Goal: Information Seeking & Learning: Learn about a topic

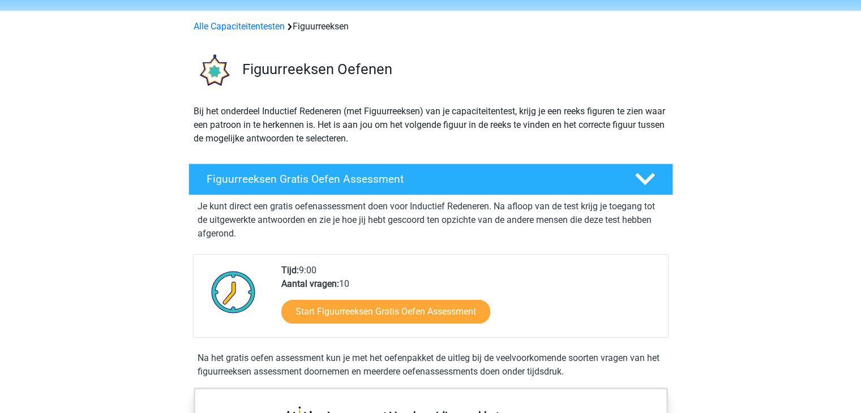
scroll to position [57, 0]
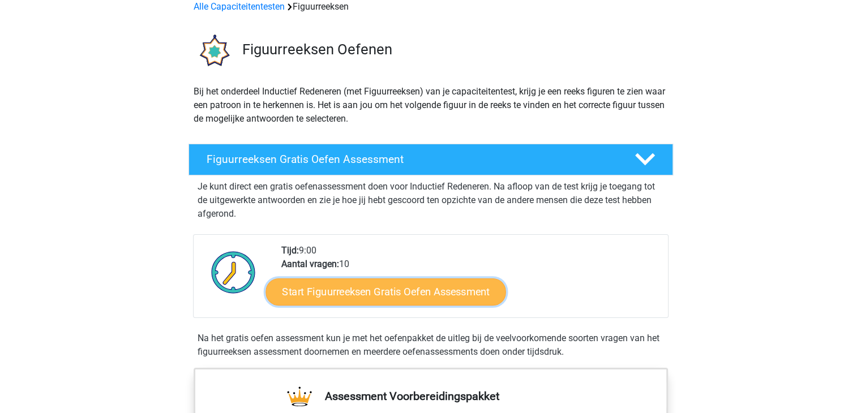
click at [404, 302] on link "Start Figuurreeksen Gratis Oefen Assessment" at bounding box center [385, 291] width 240 height 27
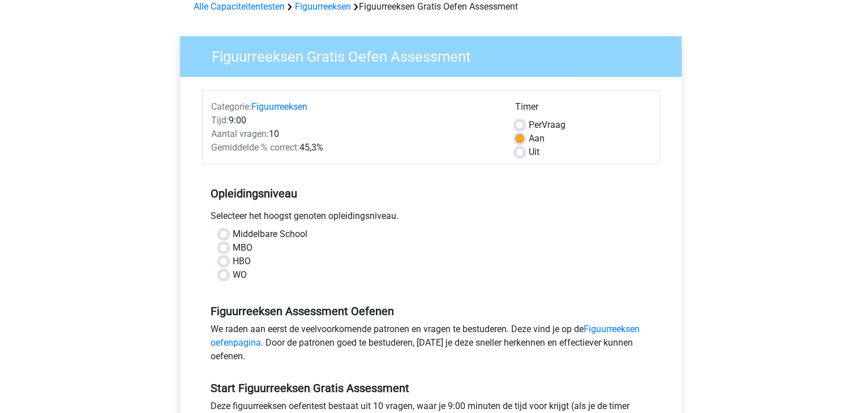
scroll to position [113, 0]
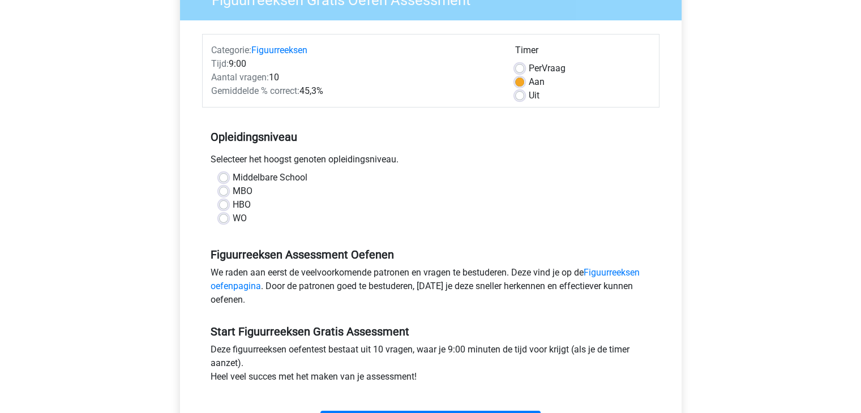
click at [242, 204] on label "HBO" at bounding box center [242, 205] width 18 height 14
click at [228, 204] on input "HBO" at bounding box center [223, 203] width 9 height 11
radio input "true"
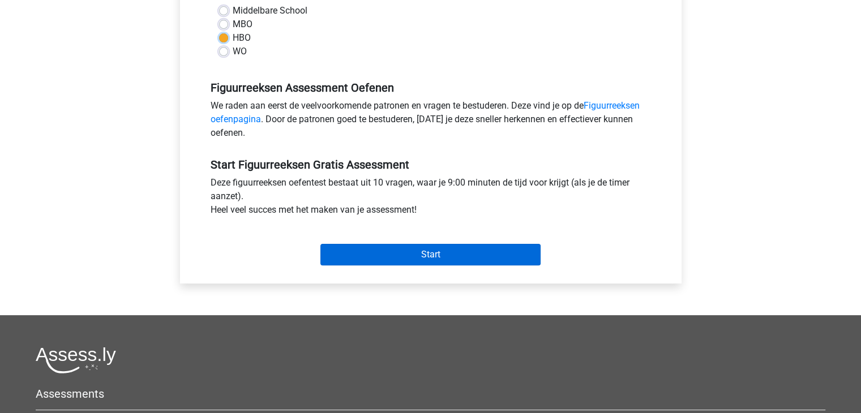
scroll to position [283, 0]
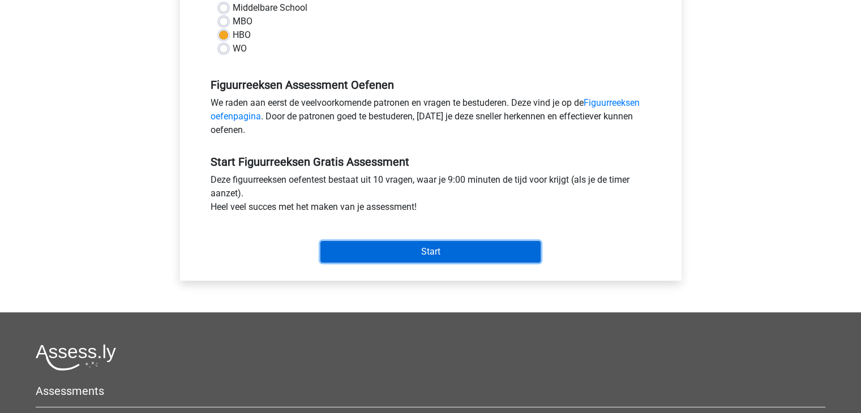
click at [440, 252] on input "Start" at bounding box center [430, 252] width 220 height 22
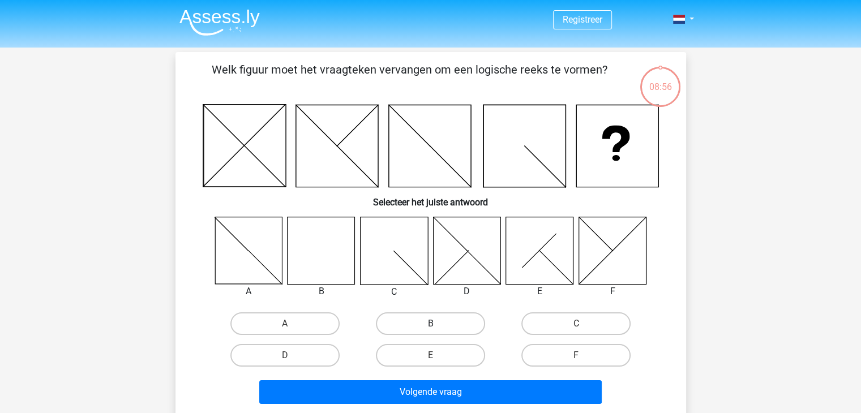
click at [439, 322] on label "B" at bounding box center [430, 323] width 109 height 23
click at [437, 324] on input "B" at bounding box center [433, 327] width 7 height 7
radio input "true"
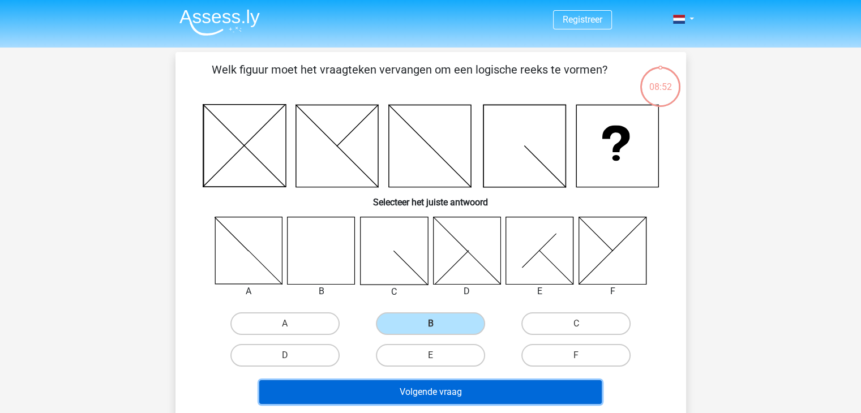
click at [417, 385] on button "Volgende vraag" at bounding box center [430, 392] width 342 height 24
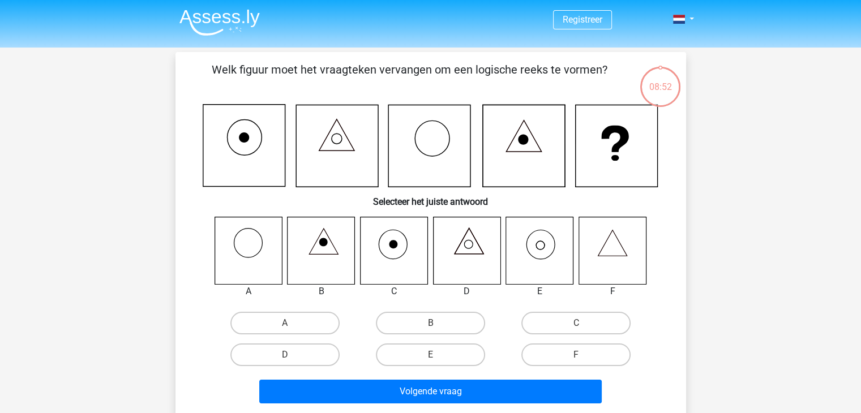
scroll to position [52, 0]
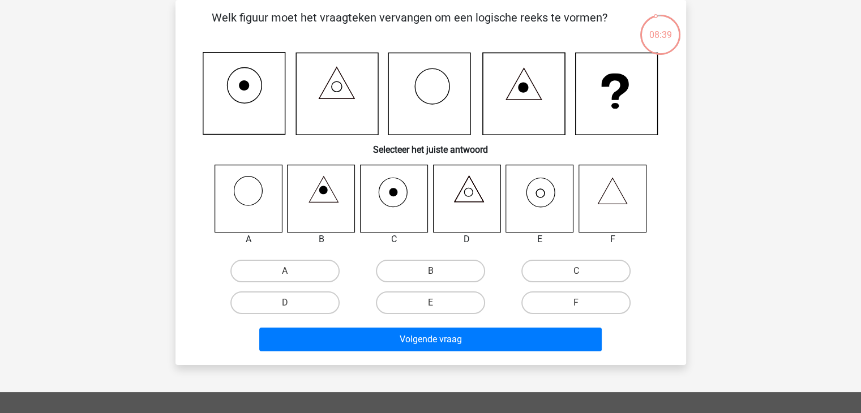
click at [436, 303] on input "E" at bounding box center [433, 306] width 7 height 7
radio input "true"
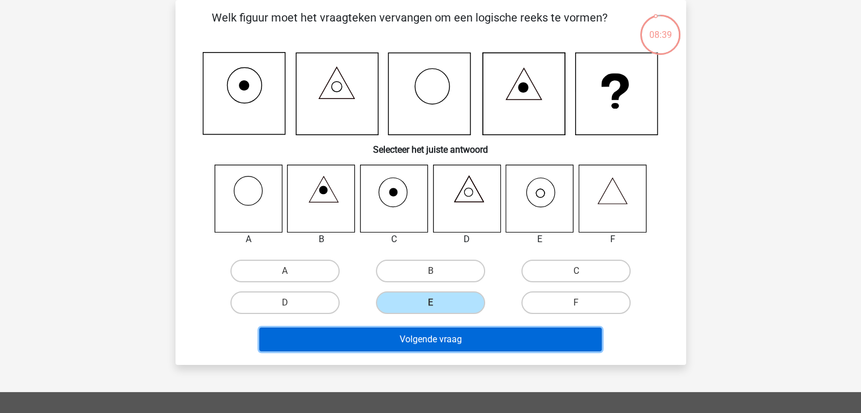
click at [441, 330] on button "Volgende vraag" at bounding box center [430, 340] width 342 height 24
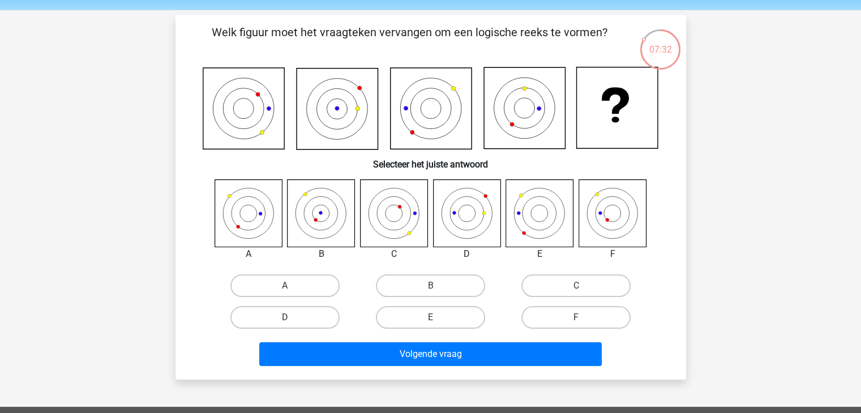
scroll to position [57, 0]
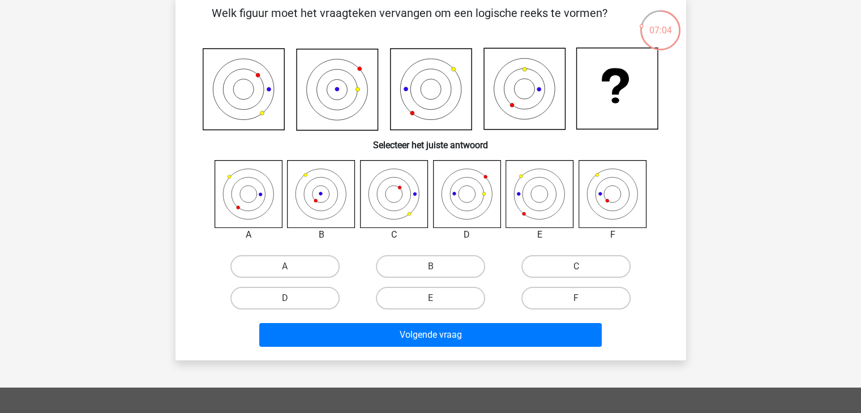
click at [287, 299] on input "D" at bounding box center [288, 301] width 7 height 7
radio input "true"
click at [428, 295] on label "E" at bounding box center [430, 298] width 109 height 23
click at [430, 298] on input "E" at bounding box center [433, 301] width 7 height 7
radio input "true"
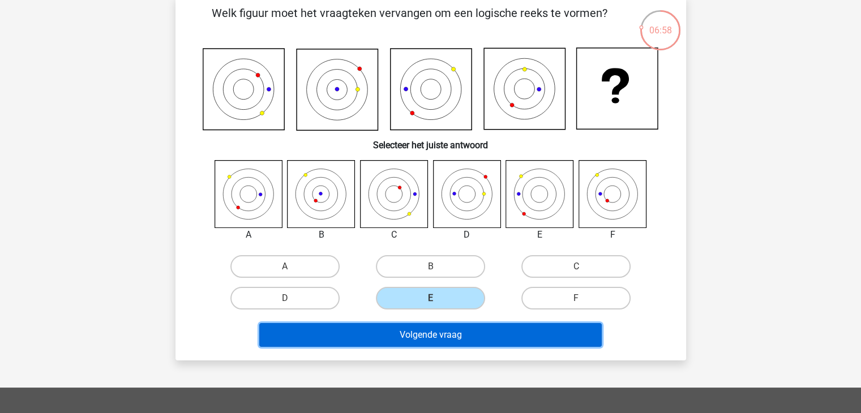
click at [424, 331] on button "Volgende vraag" at bounding box center [430, 335] width 342 height 24
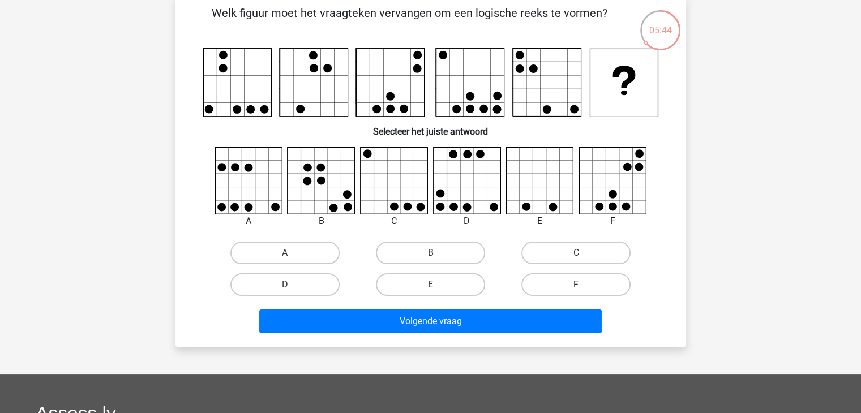
click at [555, 290] on label "F" at bounding box center [575, 284] width 109 height 23
click at [576, 290] on input "F" at bounding box center [579, 288] width 7 height 7
radio input "true"
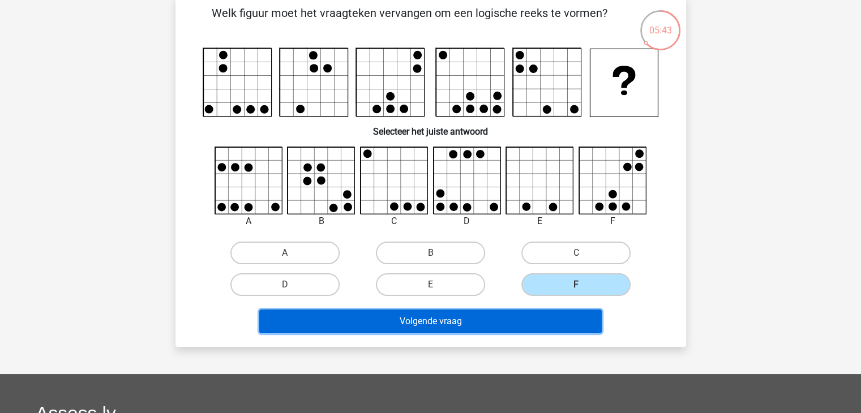
click at [407, 322] on button "Volgende vraag" at bounding box center [430, 322] width 342 height 24
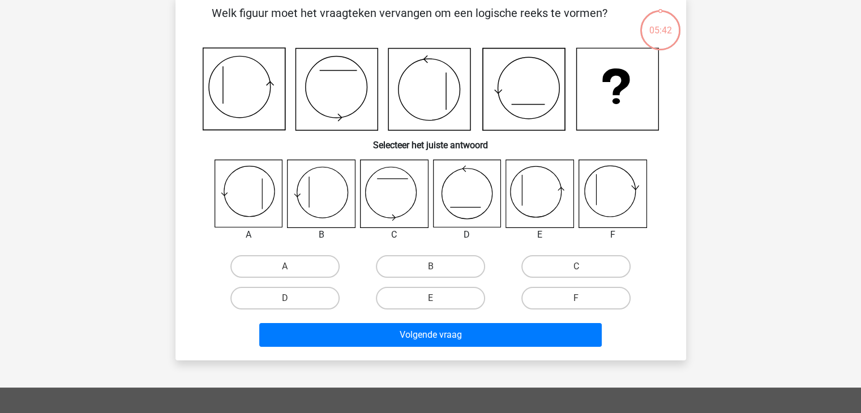
scroll to position [52, 0]
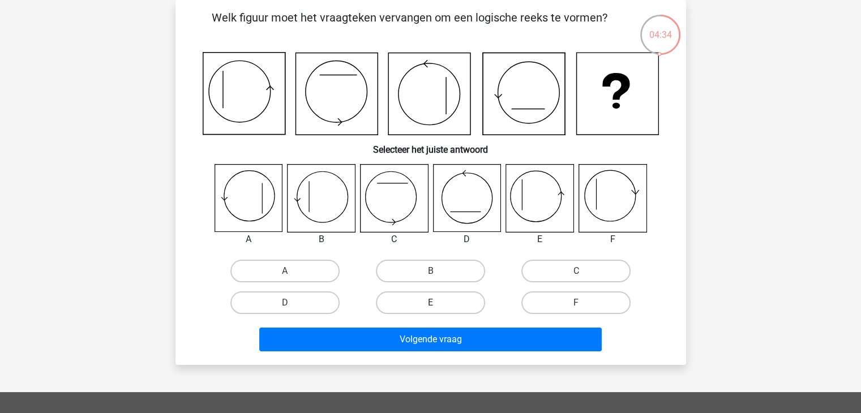
click at [419, 306] on label "E" at bounding box center [430, 302] width 109 height 23
click at [430, 306] on input "E" at bounding box center [433, 306] width 7 height 7
radio input "true"
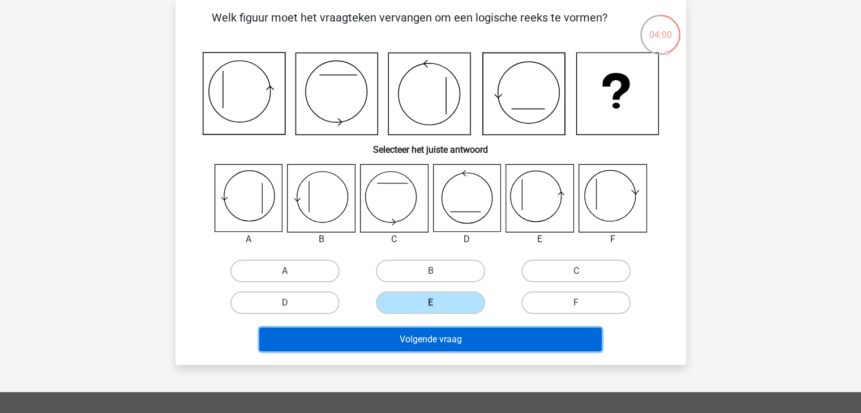
click at [405, 342] on button "Volgende vraag" at bounding box center [430, 340] width 342 height 24
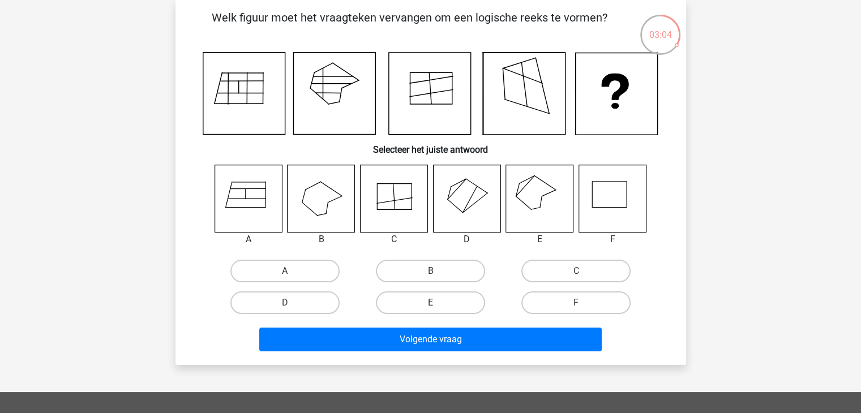
click at [398, 299] on label "E" at bounding box center [430, 302] width 109 height 23
click at [430, 303] on input "E" at bounding box center [433, 306] width 7 height 7
radio input "true"
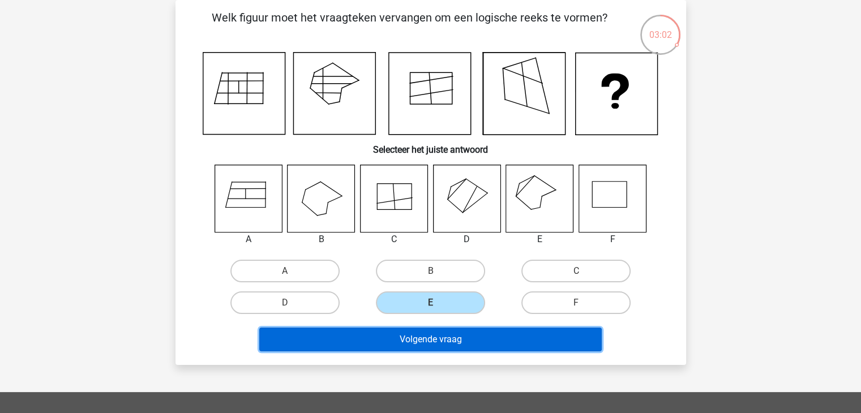
click at [384, 338] on button "Volgende vraag" at bounding box center [430, 340] width 342 height 24
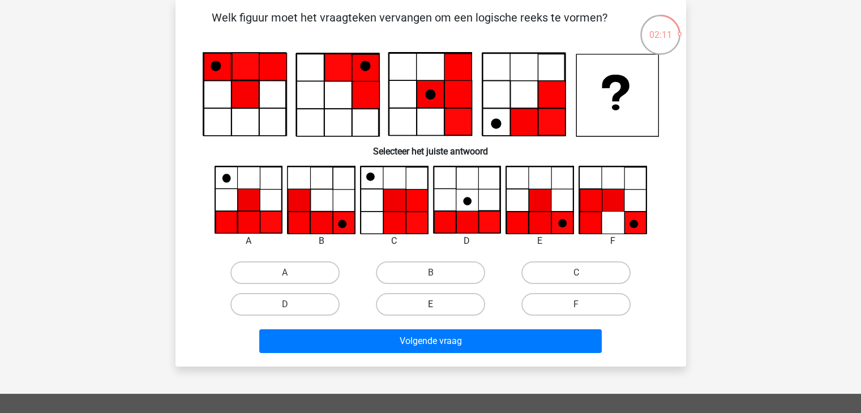
click at [423, 305] on label "E" at bounding box center [430, 304] width 109 height 23
click at [430, 305] on input "E" at bounding box center [433, 307] width 7 height 7
radio input "true"
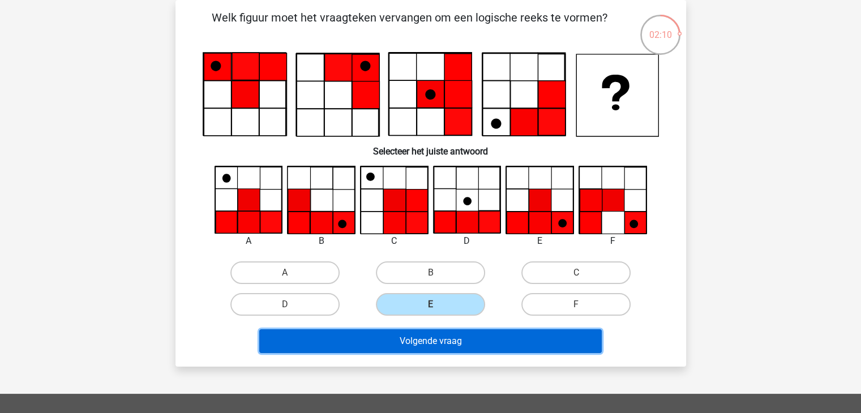
click at [442, 338] on button "Volgende vraag" at bounding box center [430, 341] width 342 height 24
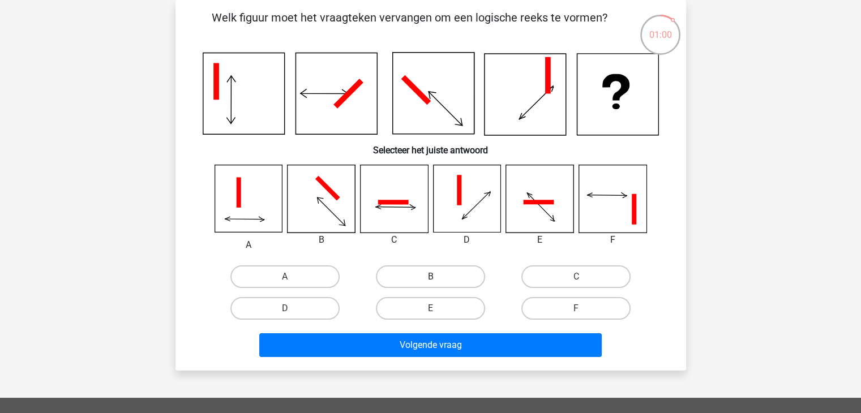
click at [419, 273] on label "B" at bounding box center [430, 276] width 109 height 23
click at [430, 277] on input "B" at bounding box center [433, 280] width 7 height 7
radio input "true"
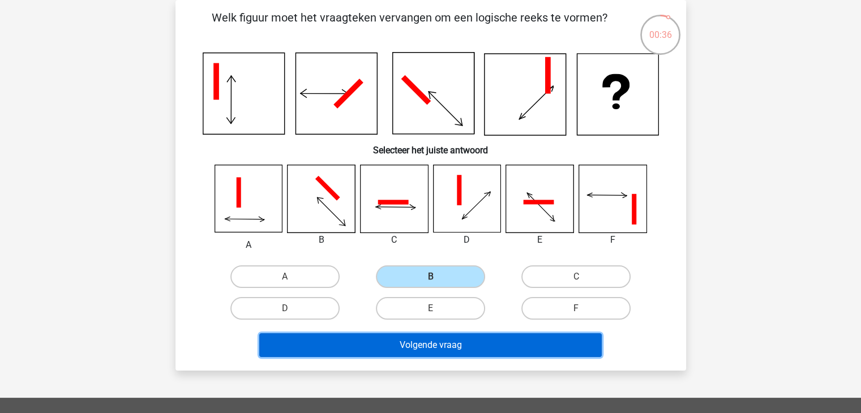
click at [416, 349] on button "Volgende vraag" at bounding box center [430, 345] width 342 height 24
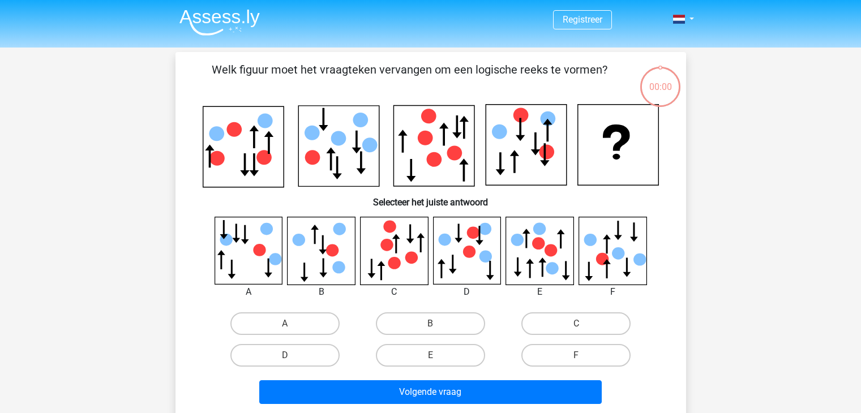
scroll to position [52, 0]
